Goal: Task Accomplishment & Management: Manage account settings

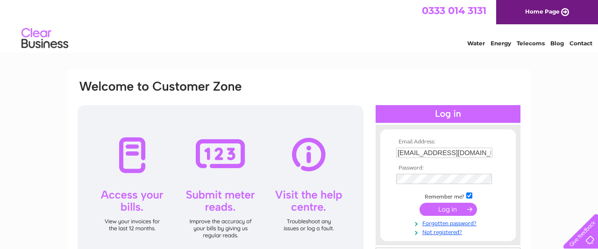
click at [443, 210] on input "submit" at bounding box center [447, 209] width 57 height 13
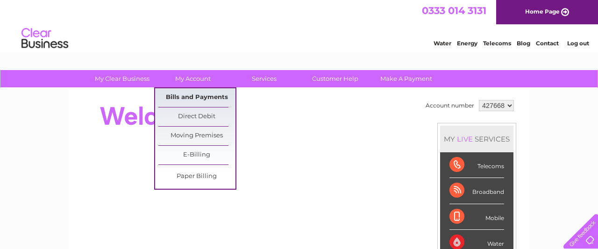
click at [187, 97] on link "Bills and Payments" at bounding box center [196, 97] width 77 height 19
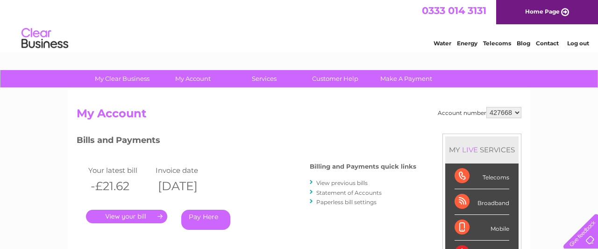
click at [354, 185] on link "View previous bills" at bounding box center [341, 182] width 51 height 7
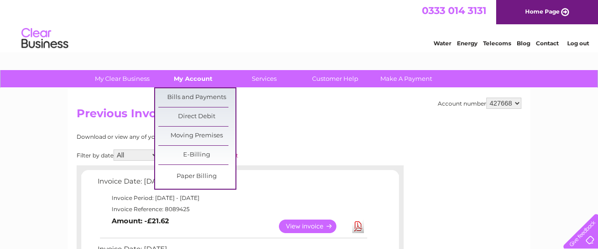
click at [184, 75] on link "My Account" at bounding box center [193, 78] width 77 height 17
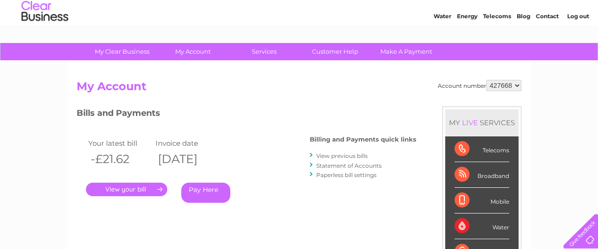
scroll to position [26, 0]
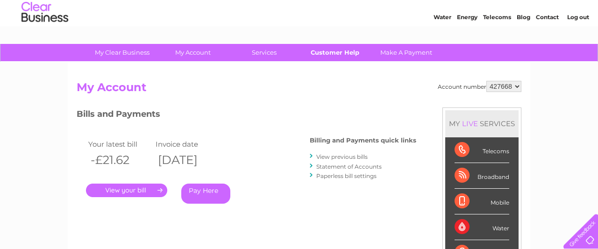
click at [336, 55] on link "Customer Help" at bounding box center [335, 52] width 77 height 17
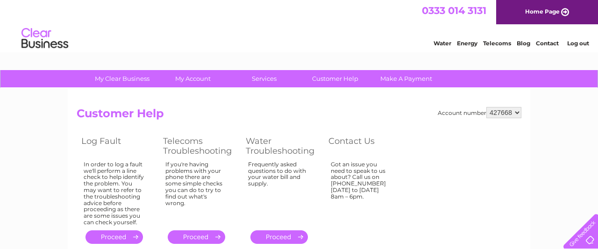
click at [546, 41] on li "Contact" at bounding box center [547, 41] width 23 height 9
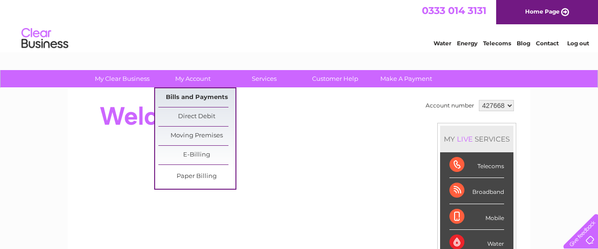
click at [204, 92] on link "Bills and Payments" at bounding box center [196, 97] width 77 height 19
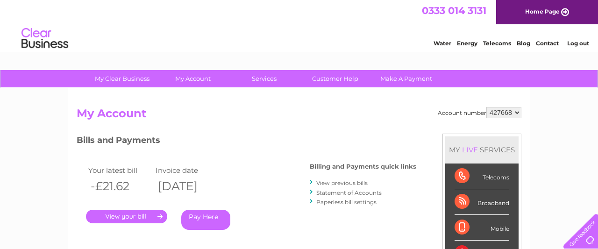
click at [365, 183] on link "View previous bills" at bounding box center [341, 182] width 51 height 7
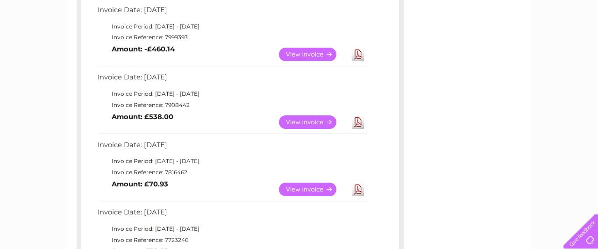
scroll to position [241, 0]
